Goal: Task Accomplishment & Management: Complete application form

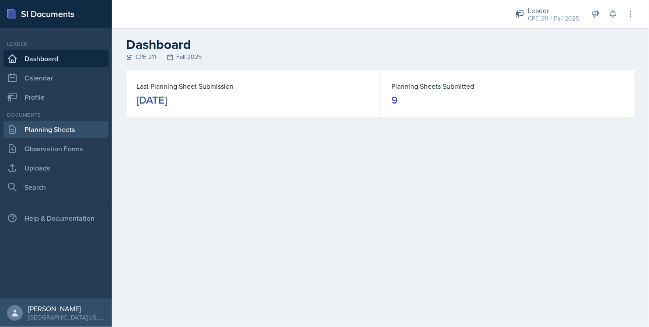
click at [75, 129] on link "Planning Sheets" at bounding box center [56, 130] width 105 height 18
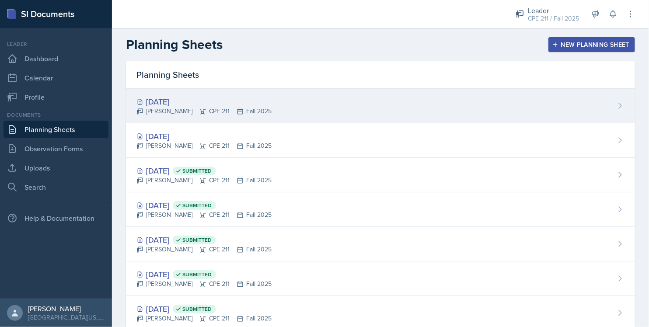
click at [176, 111] on div "[PERSON_NAME] CPE 211 Fall 2025" at bounding box center [204, 111] width 135 height 9
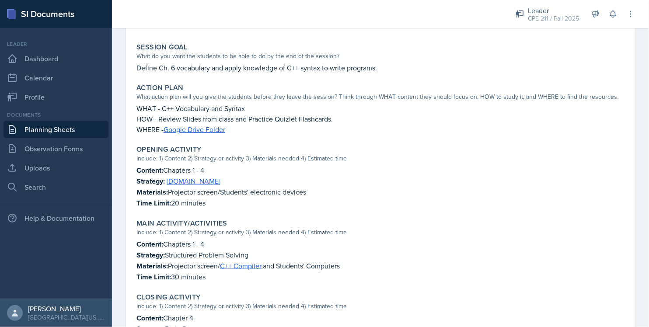
scroll to position [194, 0]
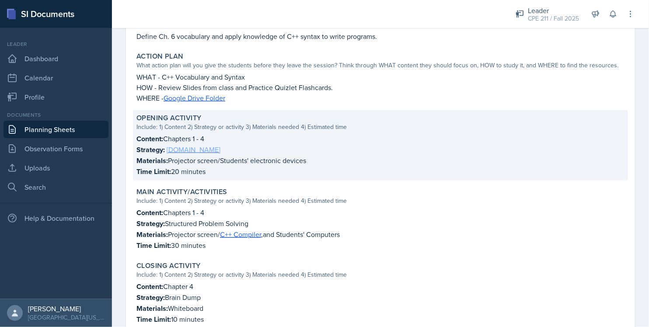
click at [175, 151] on link "[DOMAIN_NAME]" at bounding box center [194, 150] width 54 height 10
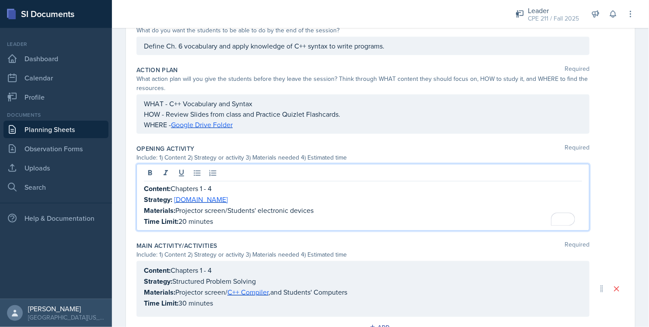
drag, startPoint x: 224, startPoint y: 175, endPoint x: 203, endPoint y: 182, distance: 21.7
click at [203, 182] on div "Content: Chapters 1 - 4 Strategy: Kahoot.it Materials: Projector screen/Student…" at bounding box center [363, 197] width 453 height 67
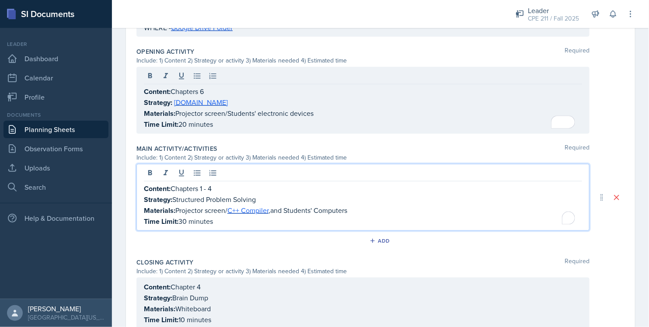
scroll to position [307, 0]
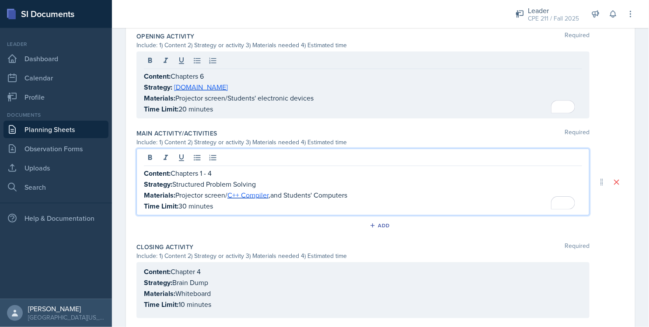
drag, startPoint x: 230, startPoint y: 175, endPoint x: 203, endPoint y: 173, distance: 26.3
click at [203, 173] on p "Content: Chapters 1 - 4" at bounding box center [363, 173] width 438 height 11
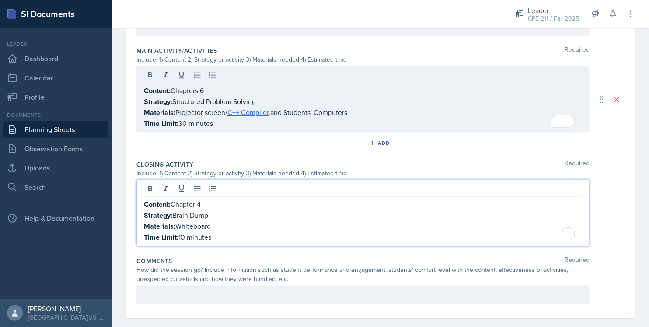
click at [213, 186] on div "Content: Chapter 4 Strategy: Brain Dump Materials: Whiteboard Time Limit: 10 mi…" at bounding box center [363, 213] width 453 height 67
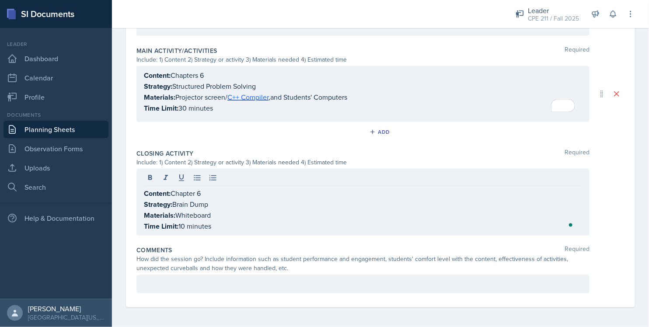
click at [232, 147] on div "Closing Activity Required Include: 1) Content 2) Strategy or activity 3) Materi…" at bounding box center [381, 194] width 488 height 97
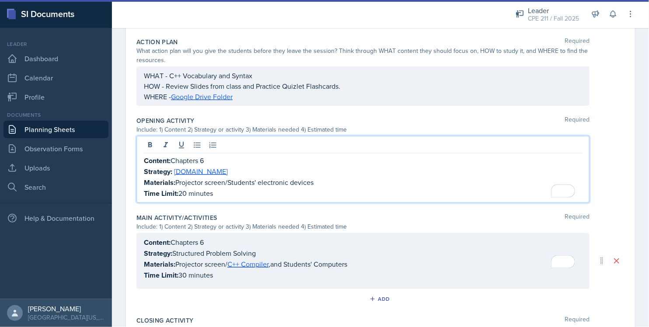
scroll to position [238, 0]
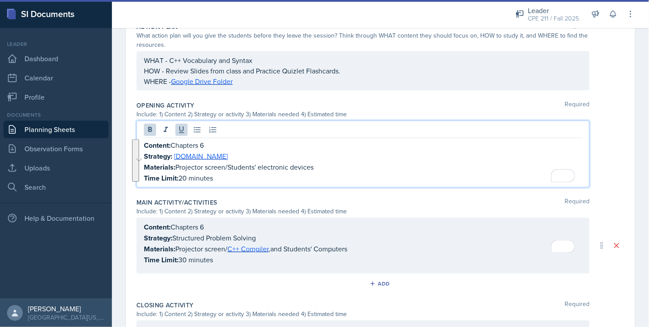
drag, startPoint x: 217, startPoint y: 179, endPoint x: 145, endPoint y: 144, distance: 80.0
click at [145, 144] on div "Content: Chapters 6 Strategy: Kahoot.it Materials: Projector screen/Students' e…" at bounding box center [363, 162] width 438 height 44
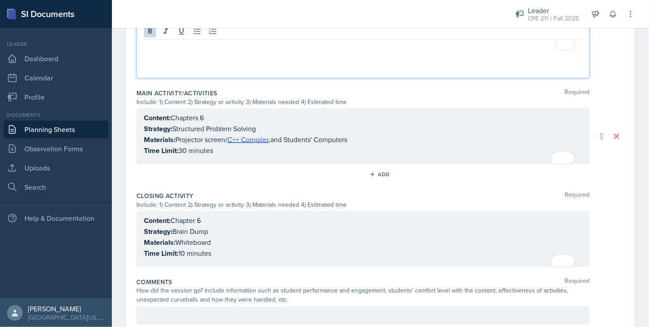
scroll to position [368, 0]
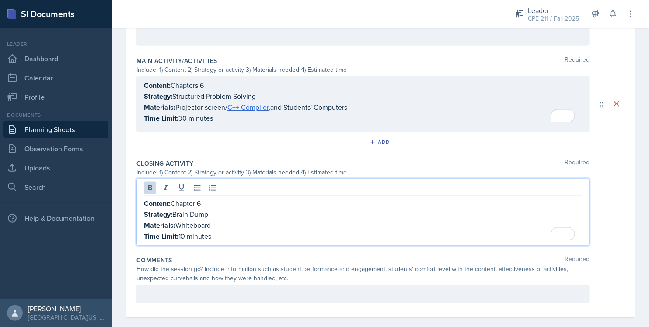
drag, startPoint x: 224, startPoint y: 219, endPoint x: 146, endPoint y: 212, distance: 78.6
click at [146, 212] on div "Content: Chapter 6 Strategy: Brain Dump Materials: Whiteboard Time Limit: 10 mi…" at bounding box center [363, 220] width 438 height 44
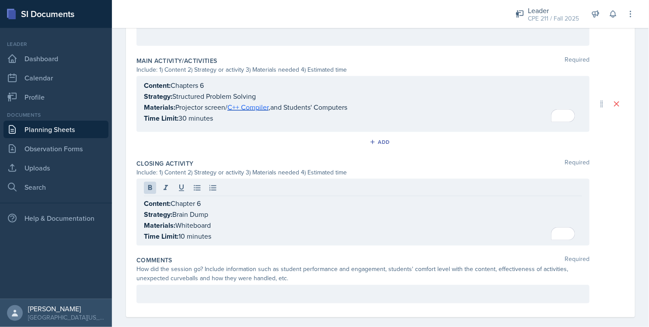
drag, startPoint x: 141, startPoint y: 203, endPoint x: 161, endPoint y: 208, distance: 20.0
click at [161, 208] on div "Content: Chapter 6 Strategy: Brain Dump Materials: Whiteboard Time Limit: 10 mi…" at bounding box center [363, 212] width 453 height 67
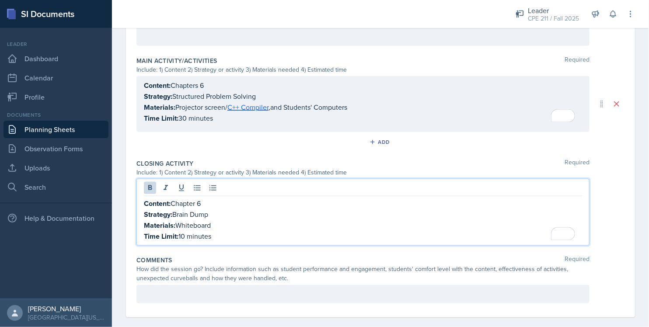
drag, startPoint x: 144, startPoint y: 203, endPoint x: 269, endPoint y: 245, distance: 131.5
click at [269, 245] on div "Closing Activity Required Include: 1) Content 2) Strategy or activity 3) Materi…" at bounding box center [381, 204] width 488 height 97
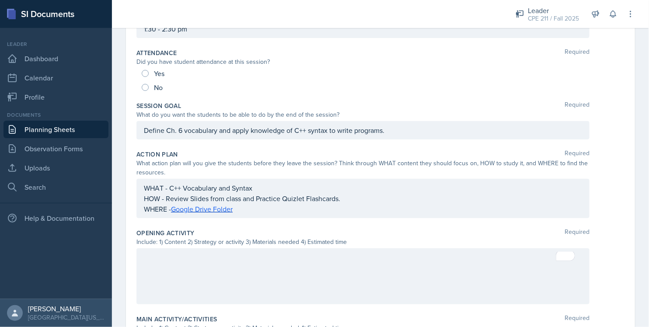
click at [214, 267] on div at bounding box center [363, 277] width 453 height 56
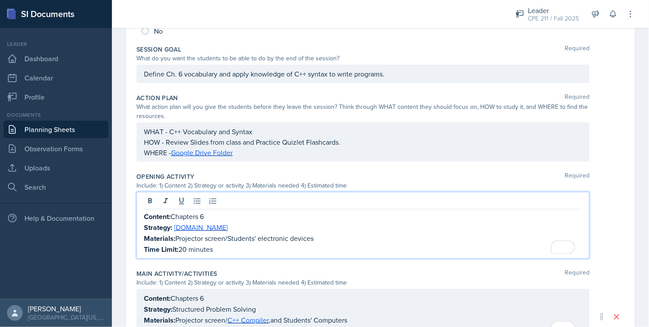
scroll to position [174, 0]
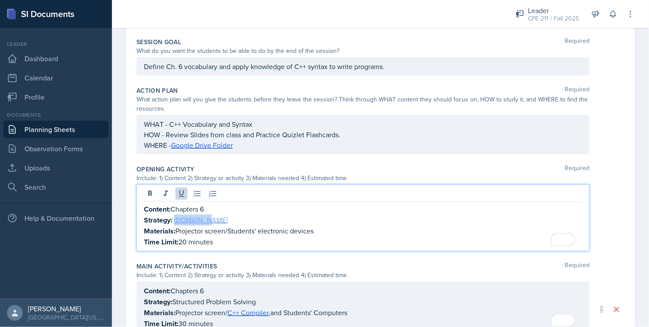
drag, startPoint x: 203, startPoint y: 221, endPoint x: 174, endPoint y: 219, distance: 28.9
click at [174, 219] on p "Strategy: Kahoot.it" at bounding box center [363, 220] width 438 height 11
drag, startPoint x: 212, startPoint y: 220, endPoint x: 174, endPoint y: 223, distance: 38.2
click at [174, 223] on p "Strategy: Vocabulary" at bounding box center [363, 220] width 438 height 11
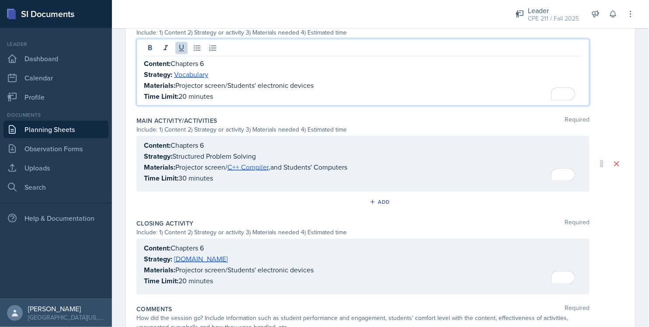
scroll to position [319, 0]
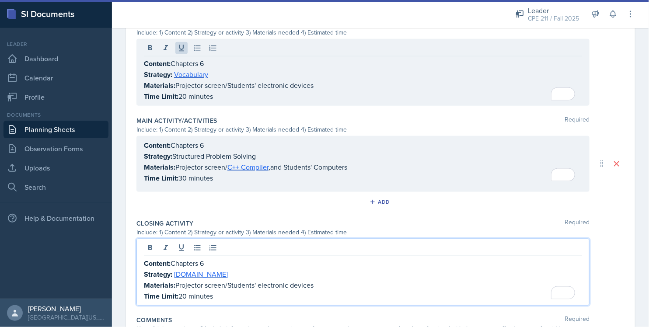
drag, startPoint x: 218, startPoint y: 254, endPoint x: 189, endPoint y: 259, distance: 29.4
click at [189, 259] on div "Content: Chapters 6 Strategy: Kahoot.it Materials: Projector screen/Students' e…" at bounding box center [363, 280] width 438 height 44
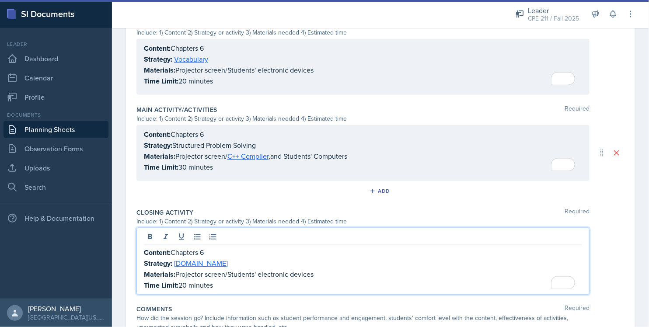
scroll to position [310, 0]
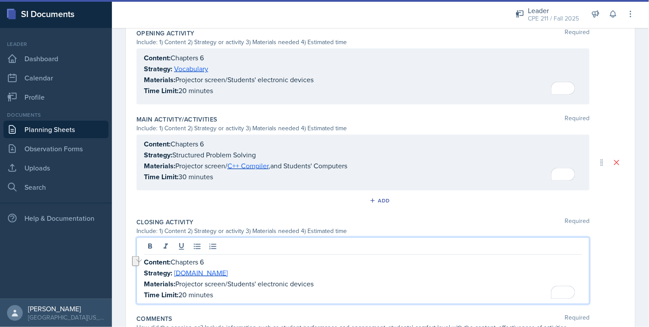
click at [238, 272] on p "Strategy: Kahoot.it" at bounding box center [363, 273] width 438 height 11
drag, startPoint x: 211, startPoint y: 273, endPoint x: 175, endPoint y: 275, distance: 35.9
click at [175, 275] on p "Strategy: Kahoot.it" at bounding box center [363, 273] width 438 height 11
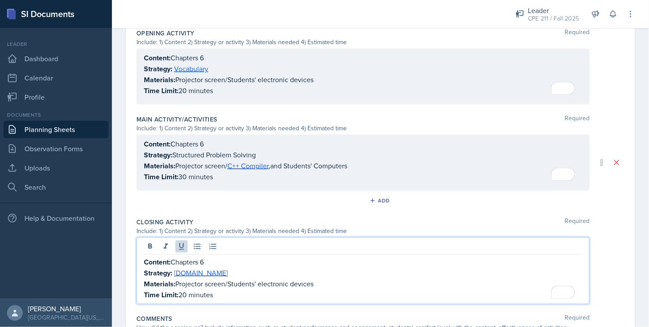
click at [237, 208] on div "Add" at bounding box center [381, 202] width 488 height 17
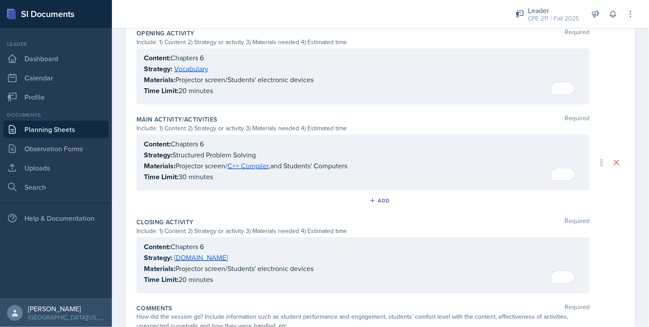
click at [183, 280] on div "Content: Chapters 6 Strategy: Kahoot.it Materials: Projector screen/Students' e…" at bounding box center [363, 264] width 438 height 44
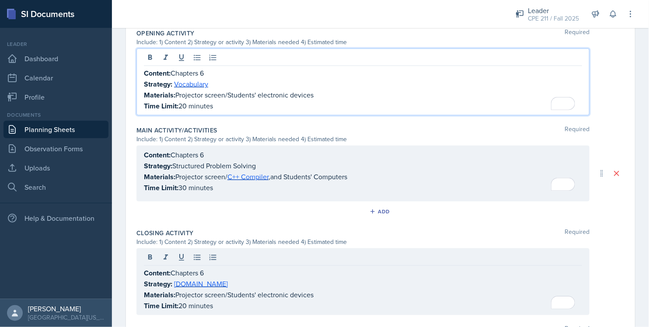
click at [187, 89] on div "Content: Chapters 6 Strategy: Vocabulary Materials: Projector screen/Students' …" at bounding box center [363, 90] width 438 height 44
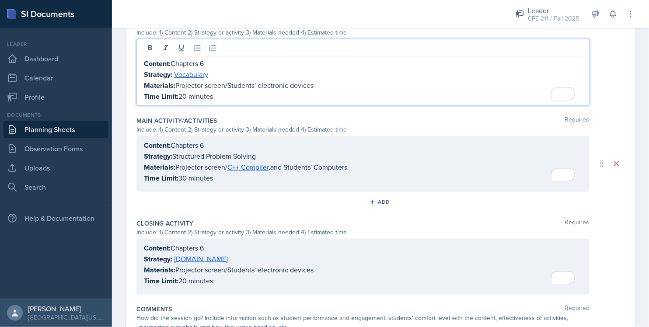
click at [184, 95] on p "Time Limit: 20 minutes" at bounding box center [363, 96] width 438 height 11
click at [231, 63] on p "Content: Chapters 6" at bounding box center [363, 63] width 438 height 11
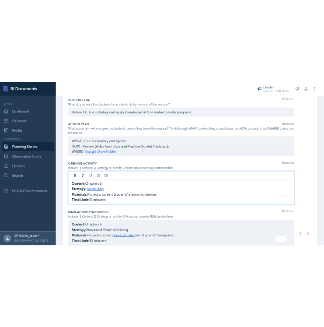
scroll to position [0, 0]
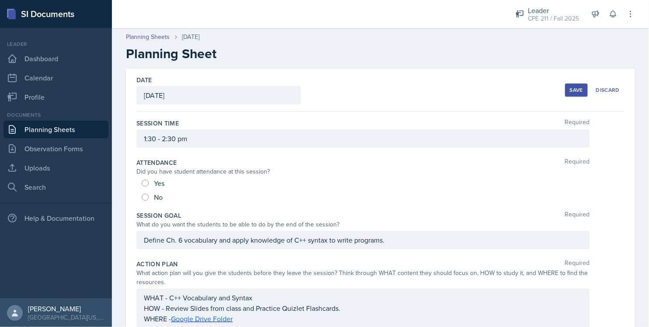
click at [570, 87] on div "Save" at bounding box center [576, 90] width 13 height 7
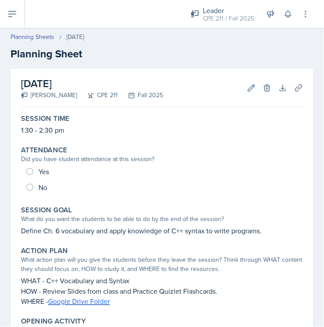
click at [40, 38] on link "Planning Sheets" at bounding box center [33, 36] width 44 height 9
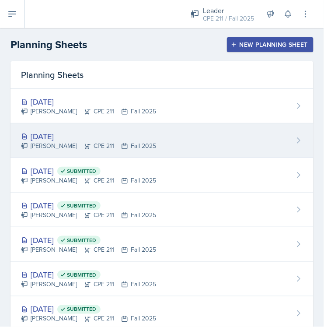
click at [105, 140] on div "[DATE]" at bounding box center [88, 136] width 135 height 12
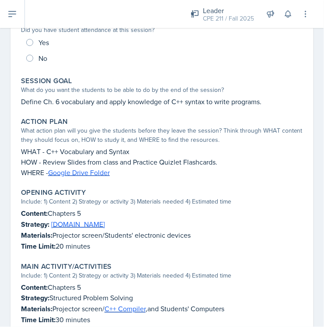
scroll to position [194, 0]
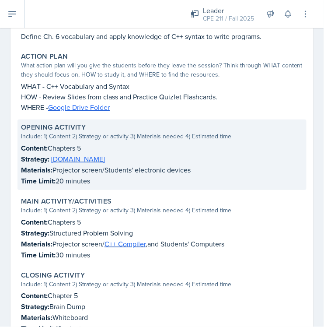
click at [88, 166] on p "Materials: Projector screen/Students' electronic devices" at bounding box center [162, 170] width 282 height 11
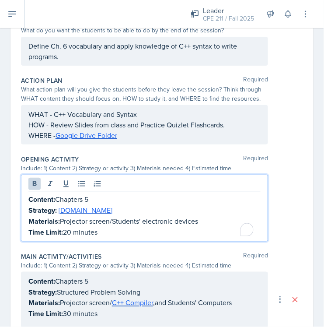
drag, startPoint x: 112, startPoint y: 214, endPoint x: 44, endPoint y: 196, distance: 70.3
click at [35, 192] on div "Content: Chapters 5 Strategy: [DOMAIN_NAME] Materials: Projector screen/Student…" at bounding box center [144, 208] width 247 height 67
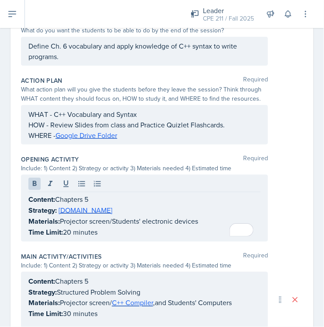
drag, startPoint x: 28, startPoint y: 198, endPoint x: 112, endPoint y: 229, distance: 89.3
click at [112, 230] on div "Content: Chapters 5 Strategy: [DOMAIN_NAME] Materials: Projector screen/Student…" at bounding box center [144, 208] width 247 height 67
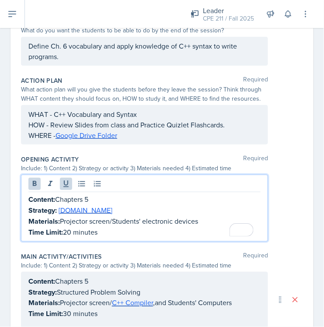
drag, startPoint x: 107, startPoint y: 233, endPoint x: 27, endPoint y: 201, distance: 86.8
click at [27, 201] on div "Content: Chapters 5 Strategy: [DOMAIN_NAME] Materials: Projector screen/Student…" at bounding box center [144, 208] width 247 height 67
copy div "Content: Chapters 5 Strategy: [DOMAIN_NAME] Materials: Projector screen/Student…"
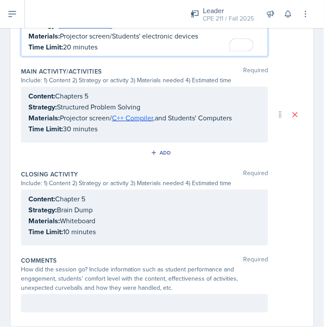
scroll to position [389, 0]
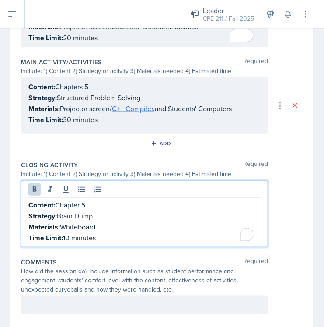
drag, startPoint x: 103, startPoint y: 224, endPoint x: 31, endPoint y: 211, distance: 73.7
click at [31, 211] on div "Content: Chapter 5 Strategy: Brain Dump Materials: Whiteboard Time Limit: 10 mi…" at bounding box center [144, 222] width 232 height 44
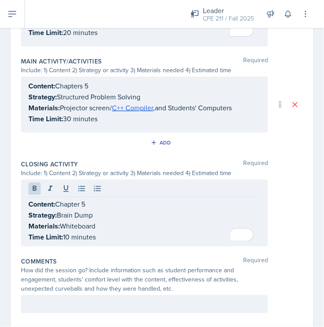
drag, startPoint x: 26, startPoint y: 203, endPoint x: 42, endPoint y: 205, distance: 15.4
click at [53, 210] on div "Content: Chapter 5 Strategy: Brain Dump Materials: Whiteboard Time Limit: 10 mi…" at bounding box center [144, 212] width 247 height 67
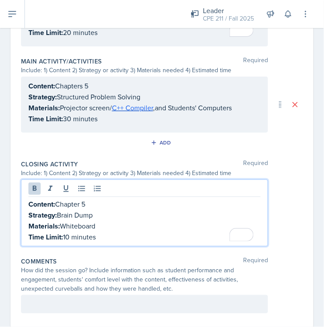
drag, startPoint x: 30, startPoint y: 202, endPoint x: 147, endPoint y: 246, distance: 125.7
click at [147, 246] on div "Closing Activity Required Include: 1) Content 2) Strategy or activity 3) Materi…" at bounding box center [162, 204] width 282 height 97
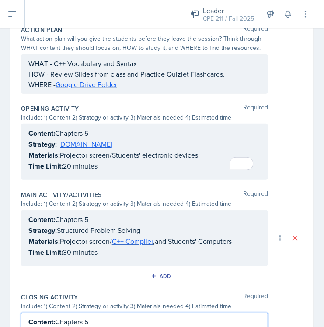
scroll to position [217, 0]
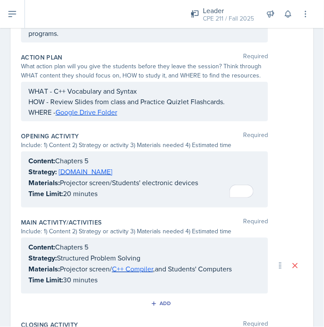
click at [144, 190] on div "Content: Chapters 5 Strategy: [DOMAIN_NAME] Materials: Projector screen/Student…" at bounding box center [144, 177] width 232 height 44
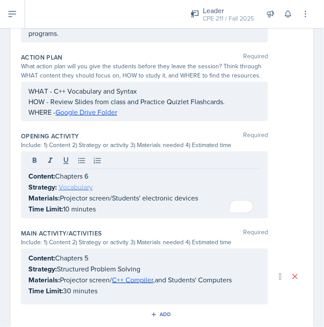
click at [75, 189] on link "Vocabulary" at bounding box center [76, 187] width 34 height 10
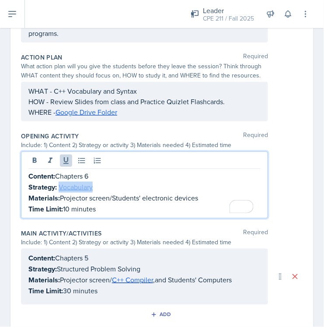
drag, startPoint x: 105, startPoint y: 186, endPoint x: 60, endPoint y: 188, distance: 44.6
click at [60, 188] on p "Strategy: Vocabulary" at bounding box center [144, 187] width 232 height 11
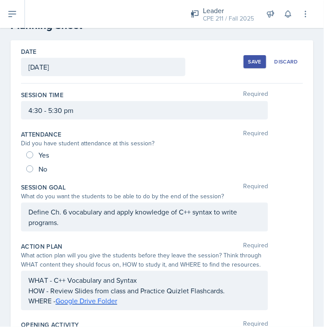
scroll to position [0, 0]
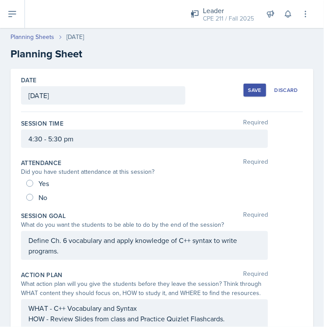
click at [249, 88] on div "Save" at bounding box center [255, 90] width 13 height 7
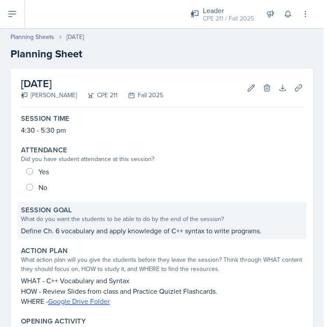
click at [55, 231] on p "Define Ch. 6 vocabulary and apply knowledge of C++ syntax to write programs." at bounding box center [162, 230] width 282 height 11
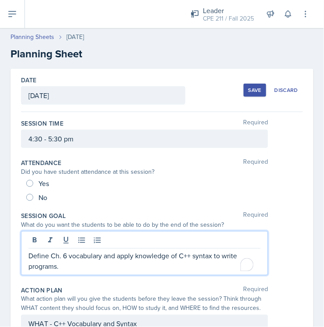
click at [65, 239] on div "Define Ch. 6 vocabulary and apply knowledge of C++ syntax to write programs." at bounding box center [144, 253] width 247 height 44
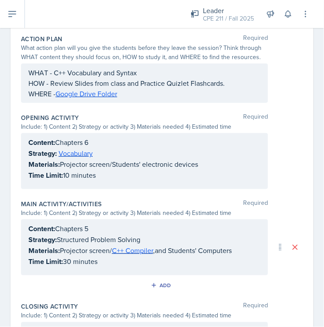
scroll to position [291, 0]
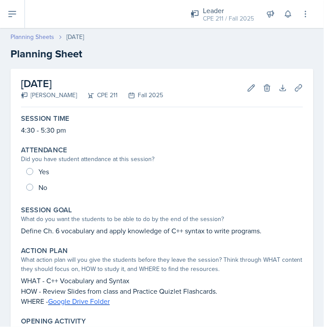
click at [49, 37] on link "Planning Sheets" at bounding box center [33, 36] width 44 height 9
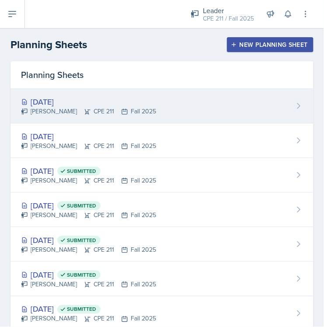
click at [91, 98] on div "[DATE]" at bounding box center [88, 102] width 135 height 12
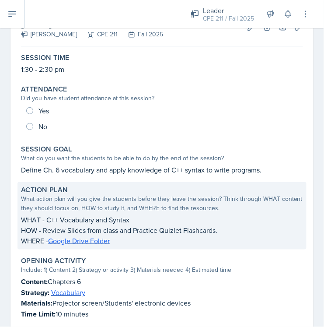
scroll to position [146, 0]
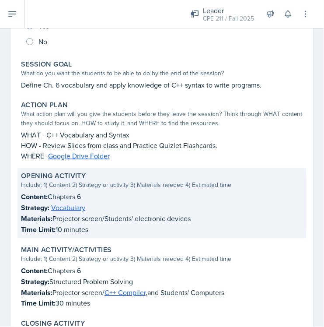
click at [71, 223] on p "Materials: Projector screen/Students' electronic devices" at bounding box center [162, 218] width 282 height 11
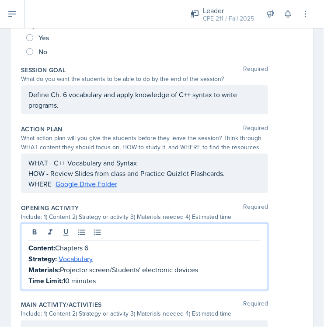
drag, startPoint x: 102, startPoint y: 265, endPoint x: 28, endPoint y: 245, distance: 76.5
click at [28, 245] on div "Content: Chapters 6 Strategy: Vocabulary Materials: Projector screen/Students' …" at bounding box center [144, 264] width 232 height 44
drag, startPoint x: 28, startPoint y: 245, endPoint x: 116, endPoint y: 277, distance: 93.2
click at [116, 277] on div "Content: Chapters 6 Strategy: Vocabulary Materials: Projector screen/Students' …" at bounding box center [144, 264] width 232 height 44
copy div "Content: Chapters 6 Strategy: Vocabulary Materials: Projector screen/Students' …"
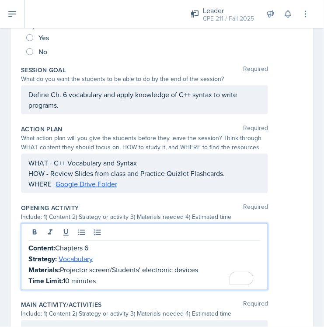
scroll to position [0, 0]
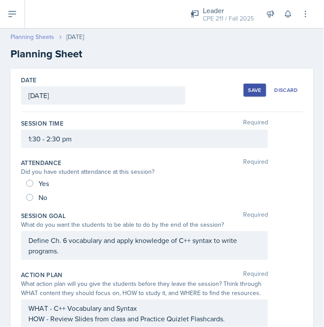
click at [45, 36] on link "Planning Sheets" at bounding box center [33, 36] width 44 height 9
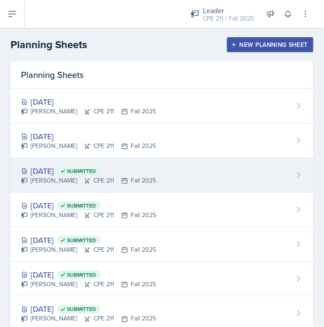
click at [69, 174] on div "[DATE] Submitted" at bounding box center [88, 171] width 135 height 12
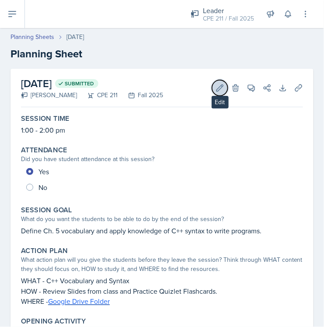
click at [216, 88] on icon at bounding box center [220, 88] width 9 height 9
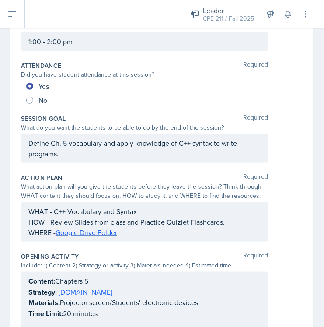
click at [95, 278] on p "Content: Chapters 5" at bounding box center [144, 281] width 232 height 11
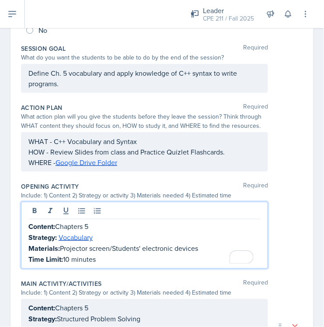
scroll to position [210, 0]
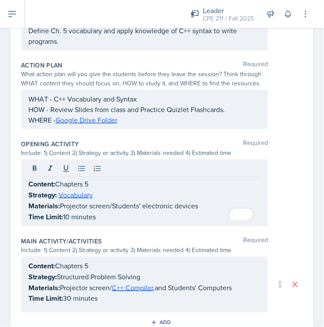
click at [82, 281] on div "Content: Chapters 5 Strategy: Structured Problem Solving Materials: Projector s…" at bounding box center [144, 282] width 232 height 44
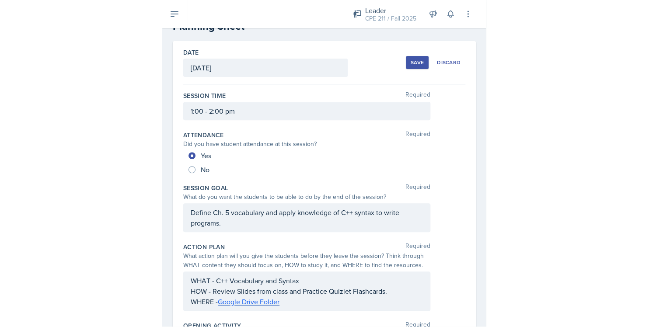
scroll to position [0, 0]
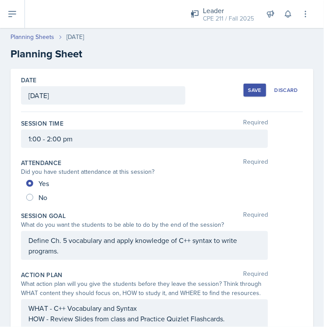
click at [248, 85] on button "Save" at bounding box center [255, 90] width 23 height 13
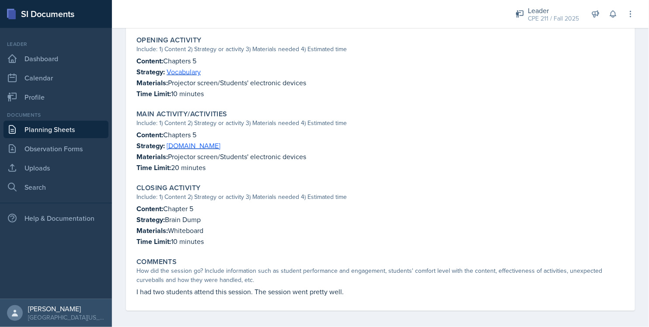
scroll to position [274, 0]
